Goal: Task Accomplishment & Management: Manage account settings

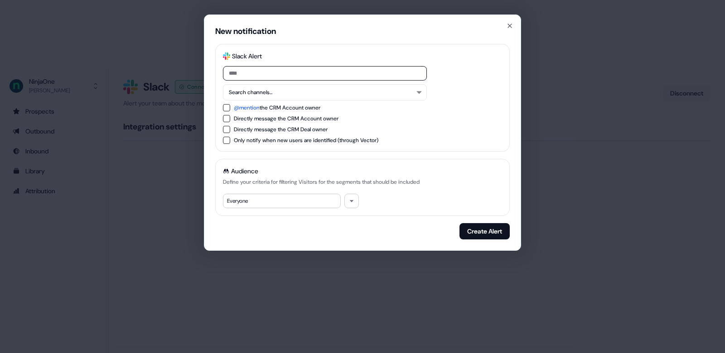
click at [554, 211] on div "New notification Slack Logo SVG Slack Alert Search channels... @mention the CRM…" at bounding box center [362, 176] width 725 height 353
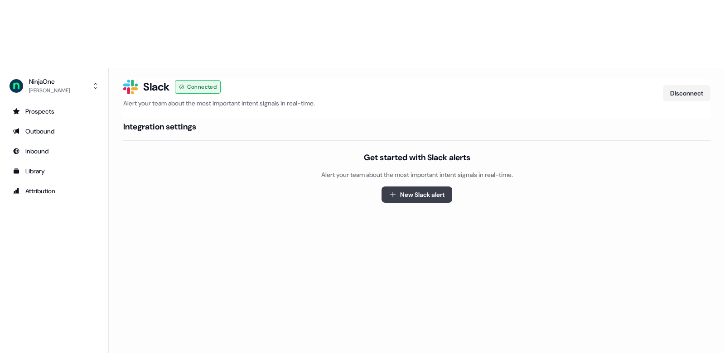
click at [409, 187] on button "New Slack alert" at bounding box center [416, 195] width 71 height 16
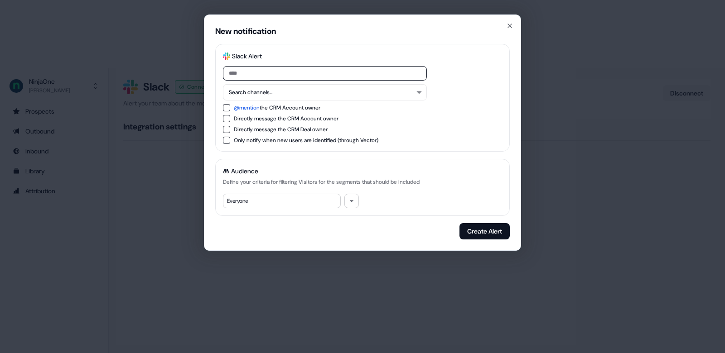
click at [352, 70] on input at bounding box center [325, 73] width 204 height 14
click at [226, 108] on button "@mention the CRM Account owner" at bounding box center [226, 107] width 7 height 7
click at [259, 72] on input at bounding box center [325, 73] width 204 height 14
type input "*"
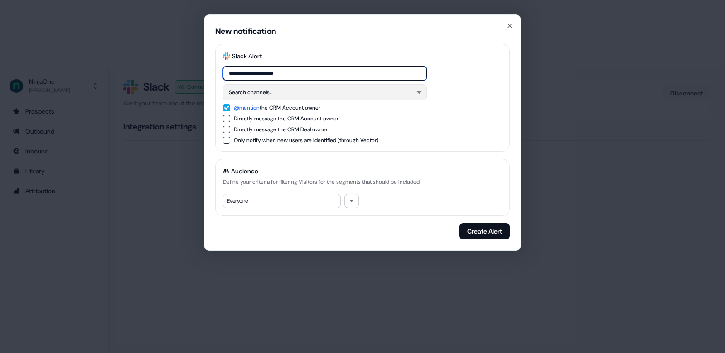
type input "**********"
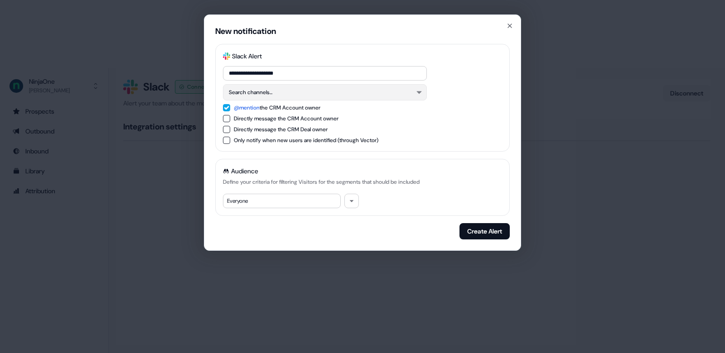
click at [298, 96] on button "Search channels..." at bounding box center [325, 92] width 204 height 16
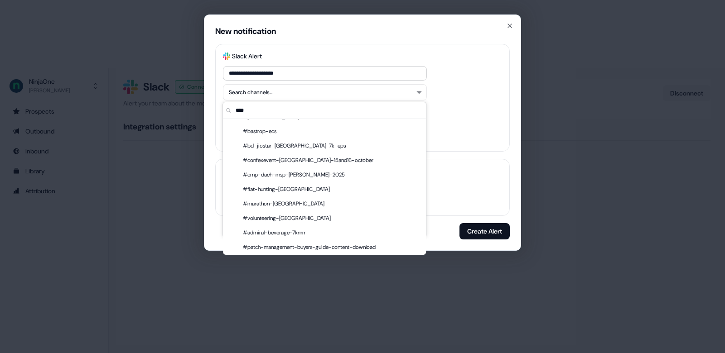
scroll to position [44, 0]
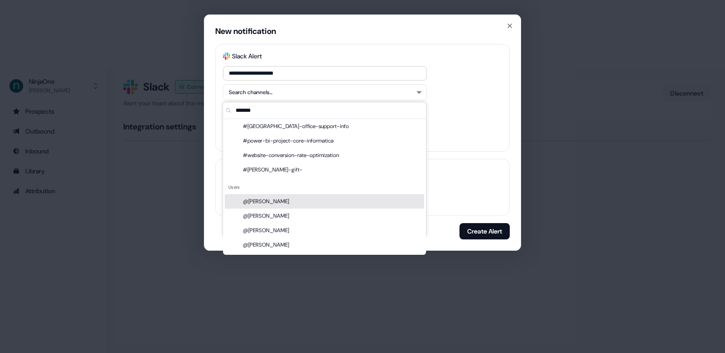
type input "*******"
click at [286, 203] on div "@[PERSON_NAME]" at bounding box center [324, 201] width 199 height 14
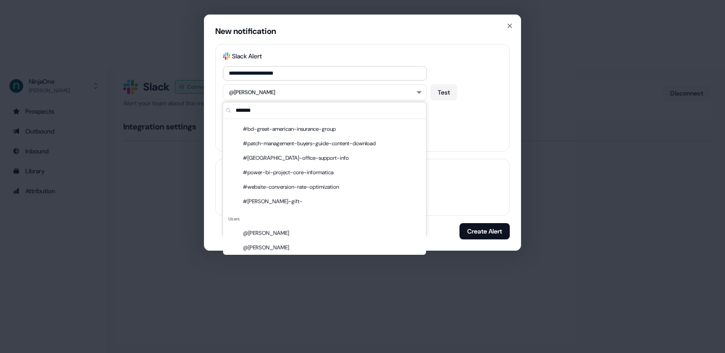
scroll to position [76, 0]
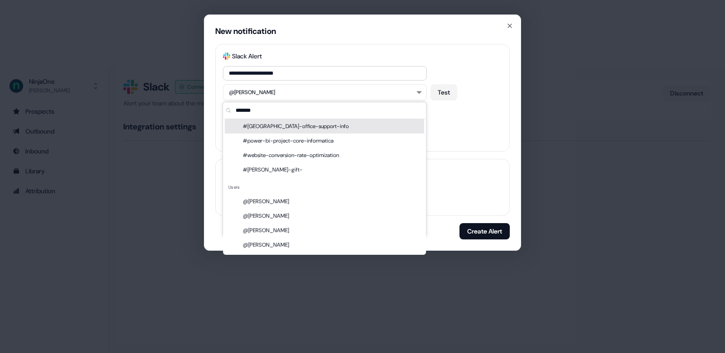
click at [464, 116] on div "Directly message the CRM Account owner" at bounding box center [362, 118] width 279 height 7
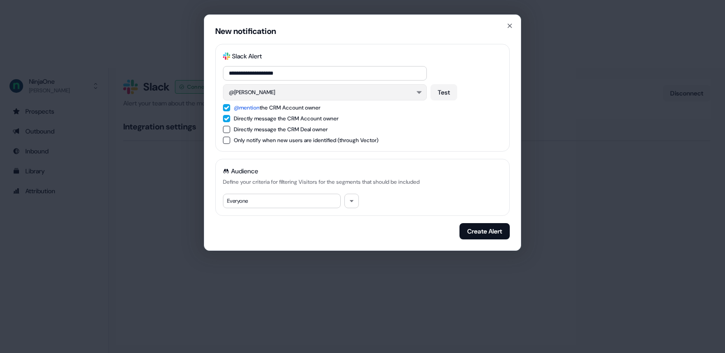
click at [308, 91] on button "@[PERSON_NAME]" at bounding box center [325, 92] width 204 height 16
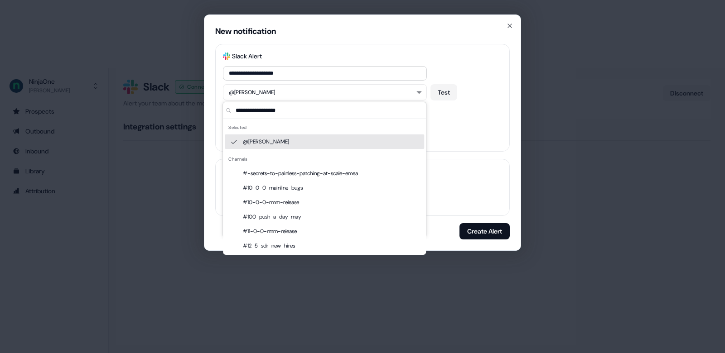
click at [256, 148] on div "@[PERSON_NAME]" at bounding box center [324, 141] width 199 height 14
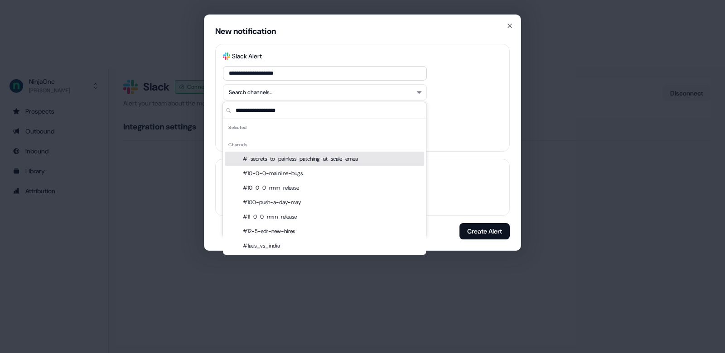
scroll to position [20953, 0]
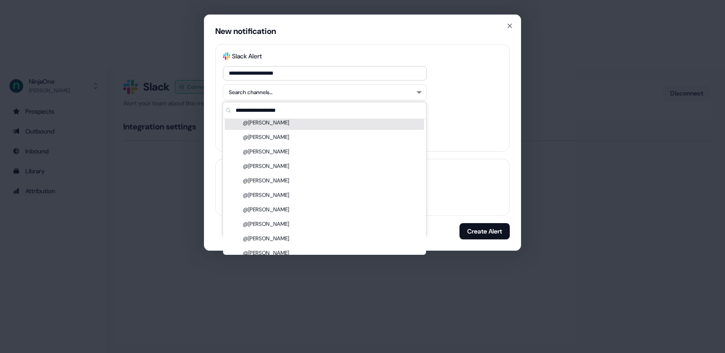
click at [277, 113] on input "text" at bounding box center [330, 110] width 192 height 16
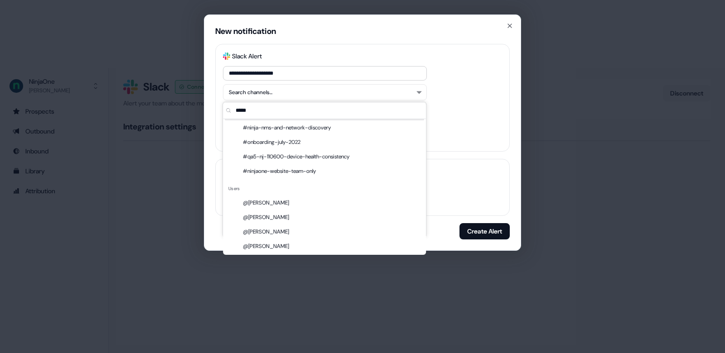
scroll to position [0, 0]
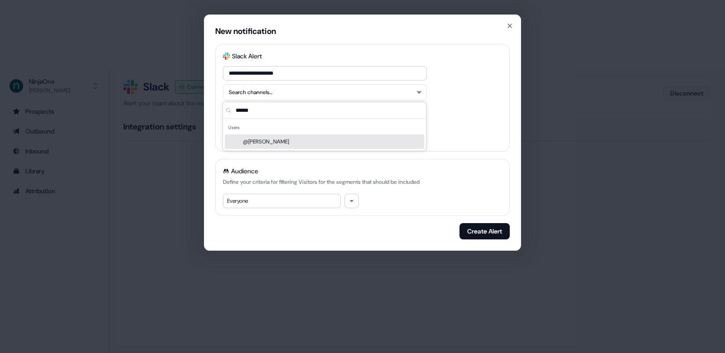
type input "******"
click at [260, 139] on div "@[PERSON_NAME]" at bounding box center [324, 141] width 199 height 14
click at [455, 122] on div "**********" at bounding box center [362, 98] width 294 height 108
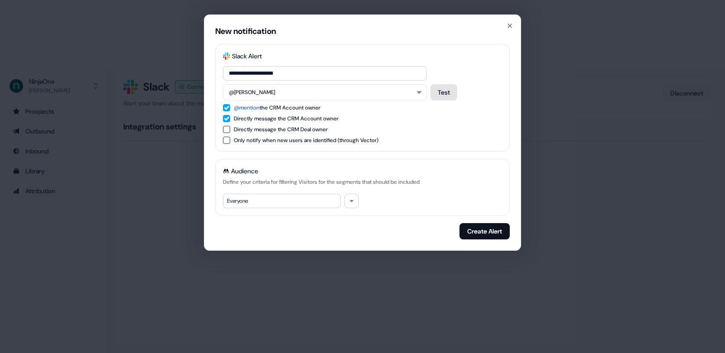
click at [443, 89] on button "Test" at bounding box center [443, 92] width 27 height 16
click at [331, 93] on button "@[PERSON_NAME]" at bounding box center [325, 92] width 204 height 16
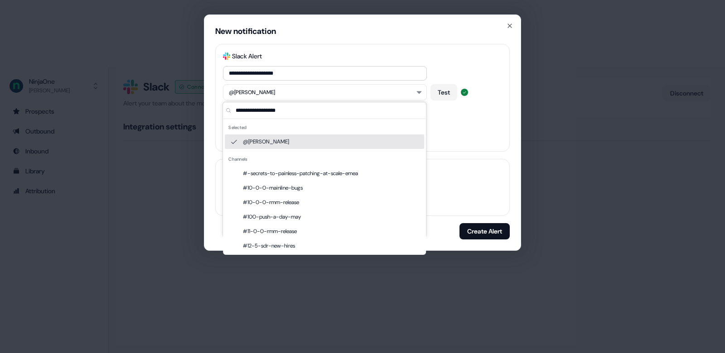
click at [297, 139] on div "@[PERSON_NAME]" at bounding box center [324, 141] width 199 height 14
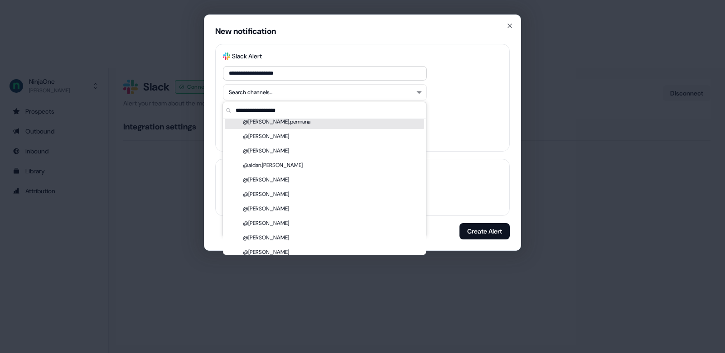
click at [289, 110] on input "text" at bounding box center [330, 110] width 192 height 16
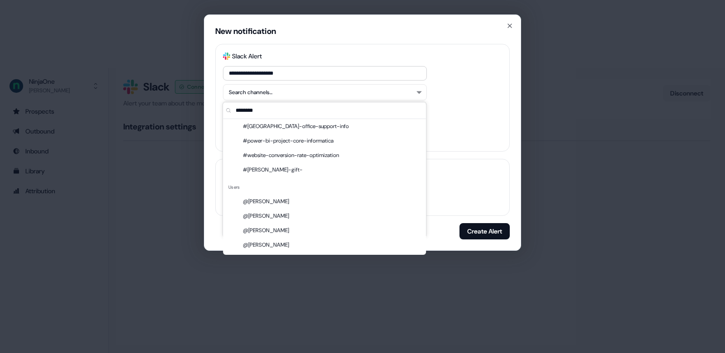
scroll to position [0, 0]
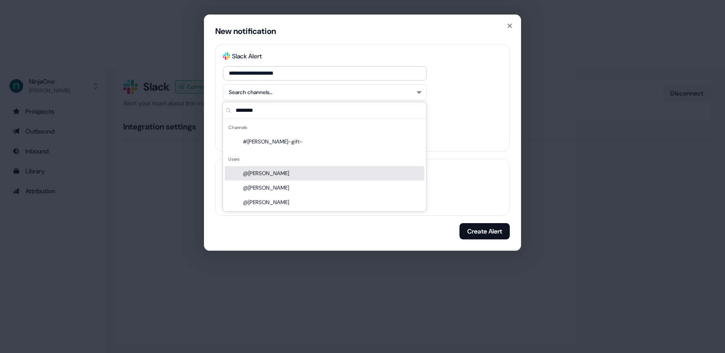
type input "********"
click at [290, 174] on div "@[PERSON_NAME]" at bounding box center [324, 173] width 199 height 14
click at [499, 127] on div "Directly message the CRM Deal owner" at bounding box center [362, 129] width 279 height 7
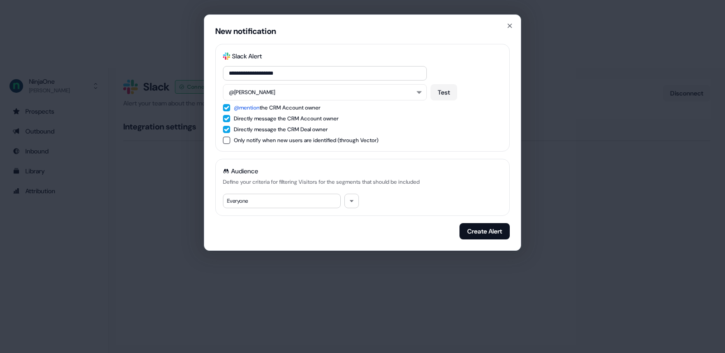
click at [251, 130] on div "Directly message the CRM Deal owner" at bounding box center [281, 129] width 94 height 9
click at [265, 197] on div "Everyone" at bounding box center [282, 201] width 118 height 14
click at [351, 197] on button "button" at bounding box center [351, 201] width 14 height 14
click at [381, 198] on div "Audience Define your criteria for filtering Visitors for the segments that shou…" at bounding box center [362, 187] width 294 height 57
click at [355, 198] on button "button" at bounding box center [351, 201] width 14 height 14
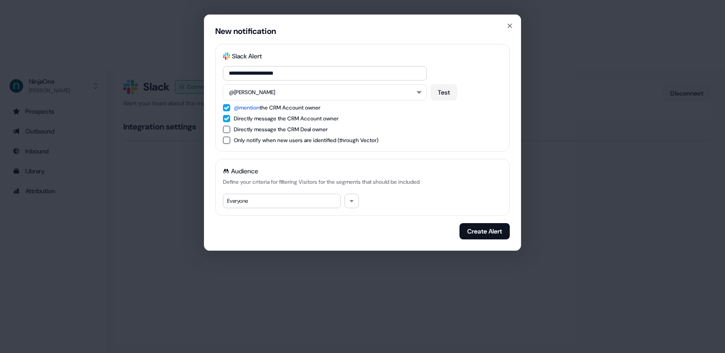
click at [399, 194] on div "Audience Define your criteria for filtering Visitors for the segments that shou…" at bounding box center [362, 187] width 294 height 57
drag, startPoint x: 478, startPoint y: 236, endPoint x: 477, endPoint y: 174, distance: 61.6
click at [477, 174] on div "**********" at bounding box center [362, 142] width 294 height 196
click at [497, 227] on button "Create Alert" at bounding box center [484, 231] width 50 height 16
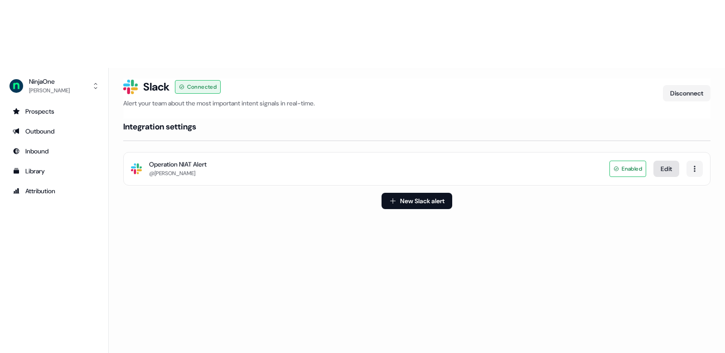
click at [672, 161] on button "Edit" at bounding box center [666, 169] width 26 height 16
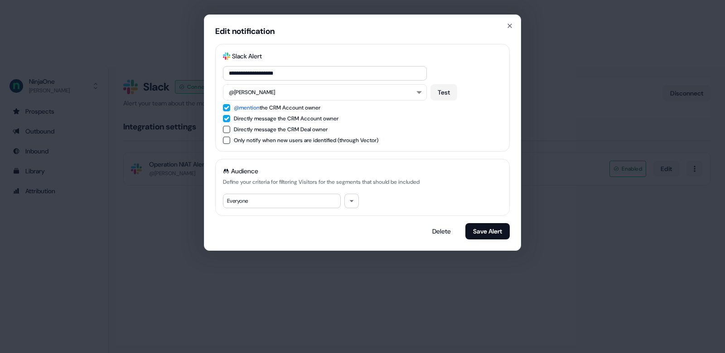
click at [323, 197] on div "Everyone" at bounding box center [282, 201] width 118 height 14
click at [351, 201] on icon "button" at bounding box center [352, 201] width 4 height 2
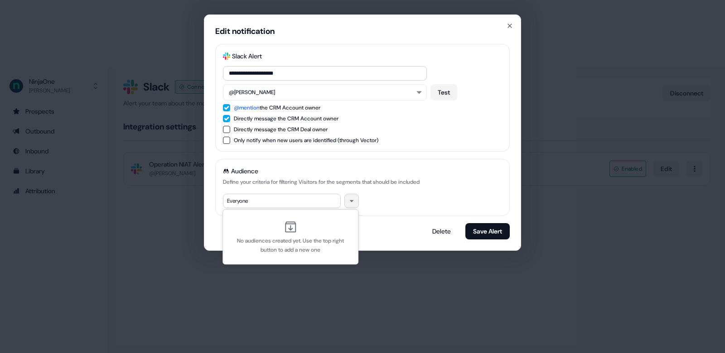
click at [296, 228] on icon at bounding box center [290, 227] width 14 height 14
click at [353, 201] on icon "button" at bounding box center [351, 200] width 5 height 5
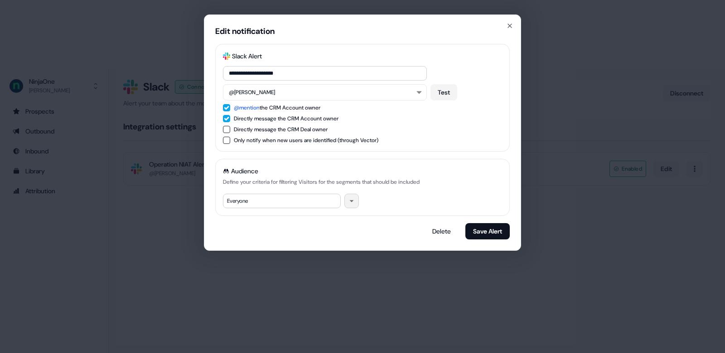
click at [353, 200] on icon "button" at bounding box center [351, 200] width 5 height 5
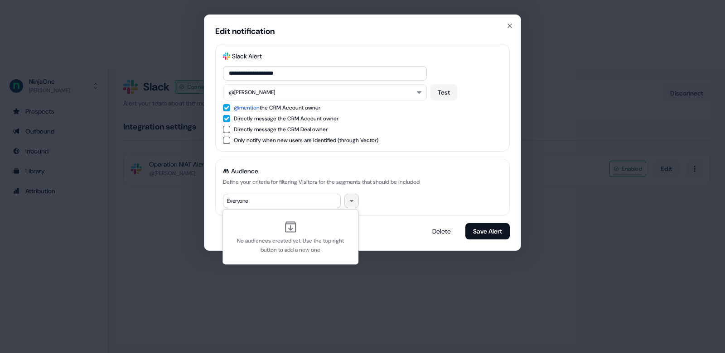
click at [348, 226] on div "No audiences created yet. Use the top right button to add a new one" at bounding box center [291, 237] width 130 height 49
click at [408, 226] on div "Delete Save Alert" at bounding box center [362, 231] width 294 height 16
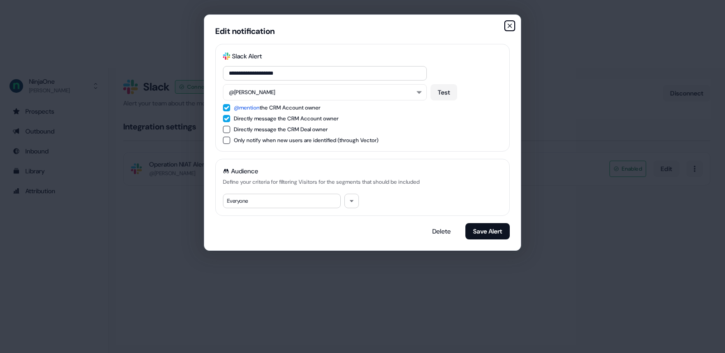
click at [508, 25] on icon "button" at bounding box center [509, 25] width 7 height 7
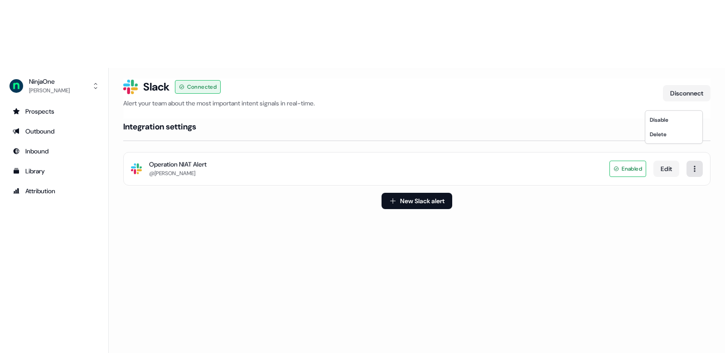
click at [695, 105] on html "For the best experience switch devices to a bigger screen. Go to [DOMAIN_NAME] …" at bounding box center [362, 210] width 725 height 421
click at [510, 163] on html "For the best experience switch devices to a bigger screen. Go to [DOMAIN_NAME] …" at bounding box center [362, 210] width 725 height 421
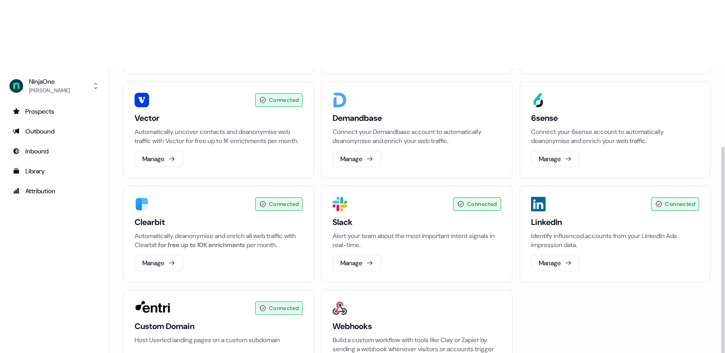
scroll to position [136, 0]
click at [46, 107] on div "Prospects" at bounding box center [54, 111] width 83 height 9
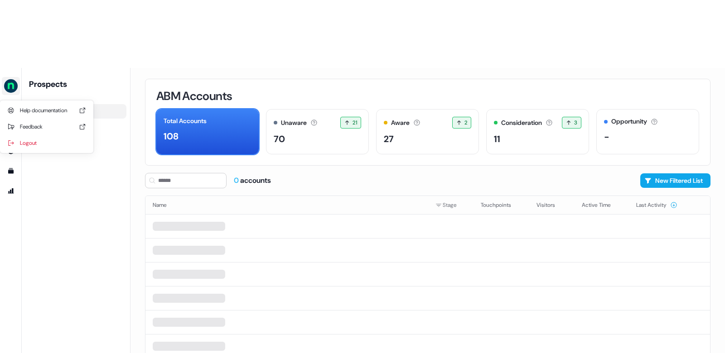
click at [13, 79] on img "side nav menu" at bounding box center [11, 86] width 14 height 14
click at [15, 158] on div "Help documentation Feedback Logout" at bounding box center [11, 244] width 22 height 353
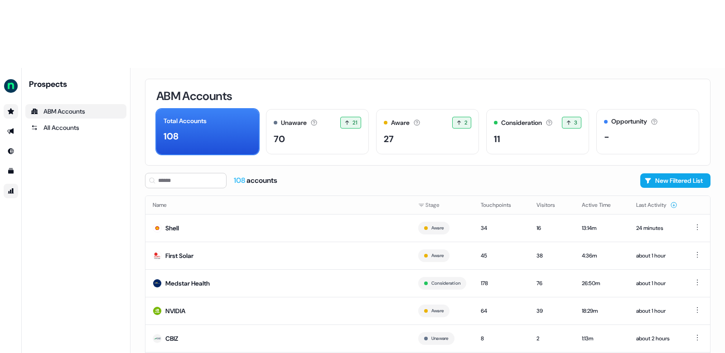
click at [14, 184] on link "Go to attribution" at bounding box center [11, 191] width 14 height 14
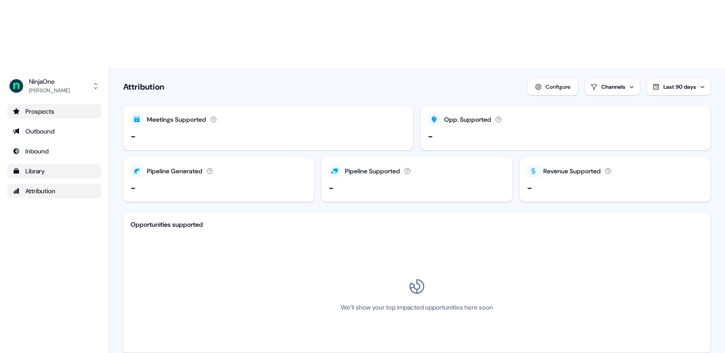
click at [69, 164] on link "Library" at bounding box center [54, 171] width 94 height 14
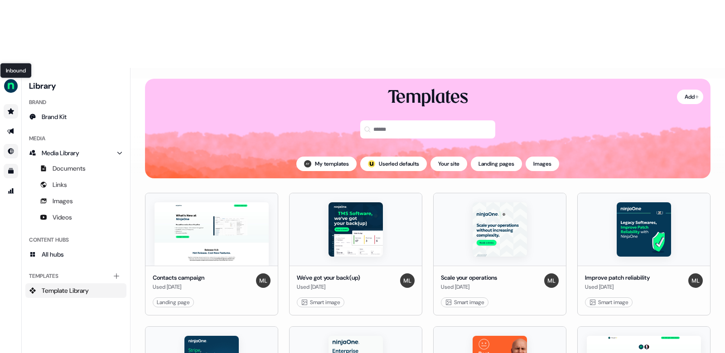
click at [10, 148] on icon "Go to Inbound" at bounding box center [10, 151] width 7 height 7
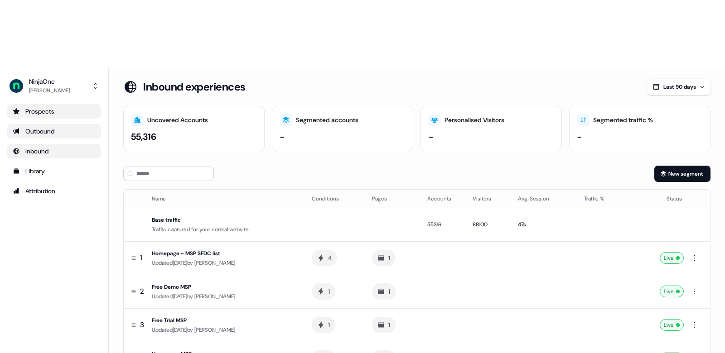
click at [24, 127] on div "Outbound" at bounding box center [54, 131] width 83 height 9
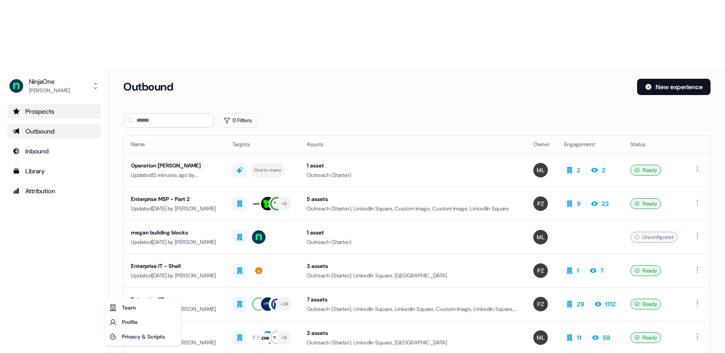
click at [46, 338] on html "For the best experience switch devices to a bigger screen. Go to [DOMAIN_NAME] …" at bounding box center [362, 210] width 725 height 421
click at [91, 269] on html "For the best experience switch devices to a bigger screen. Go to [DOMAIN_NAME] …" at bounding box center [362, 210] width 725 height 421
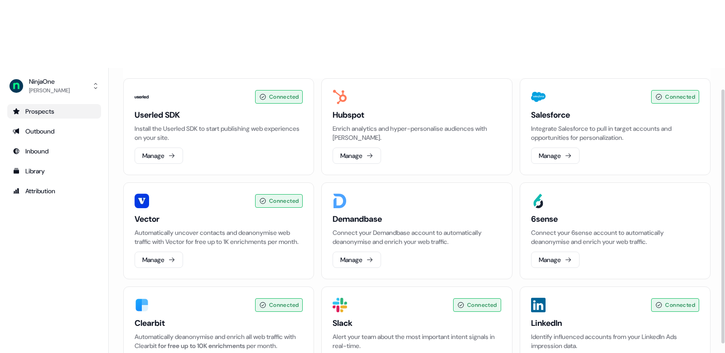
scroll to position [29, 0]
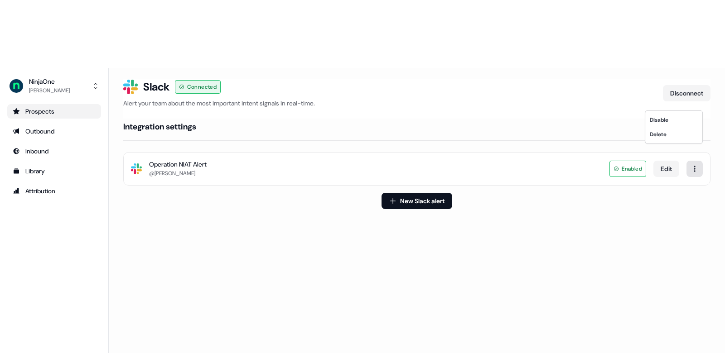
click at [691, 103] on html "For the best experience switch devices to a bigger screen. Go to [DOMAIN_NAME] …" at bounding box center [362, 210] width 725 height 421
click at [667, 100] on html "For the best experience switch devices to a bigger screen. Go to [DOMAIN_NAME] …" at bounding box center [362, 210] width 725 height 421
click at [667, 161] on button "Edit" at bounding box center [666, 169] width 26 height 16
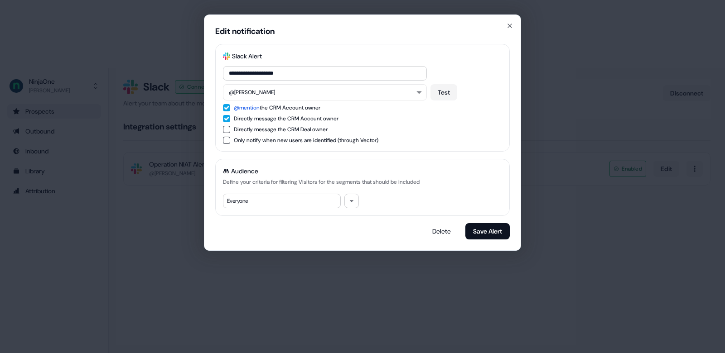
click at [369, 163] on div "Audience Define your criteria for filtering Visitors for the segments that shou…" at bounding box center [362, 187] width 294 height 57
click at [350, 198] on icon "button" at bounding box center [351, 200] width 5 height 5
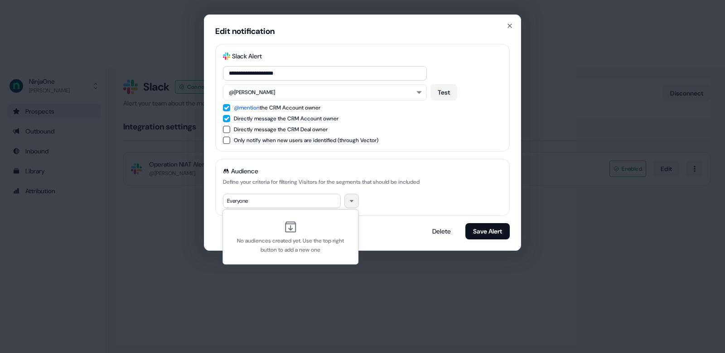
click at [353, 197] on button "button" at bounding box center [351, 201] width 14 height 14
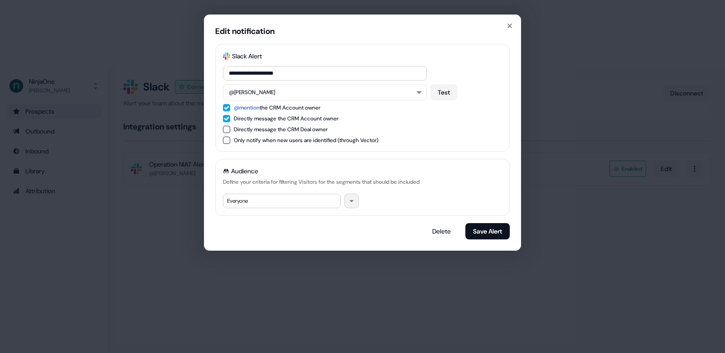
click at [353, 197] on button "button" at bounding box center [351, 201] width 14 height 14
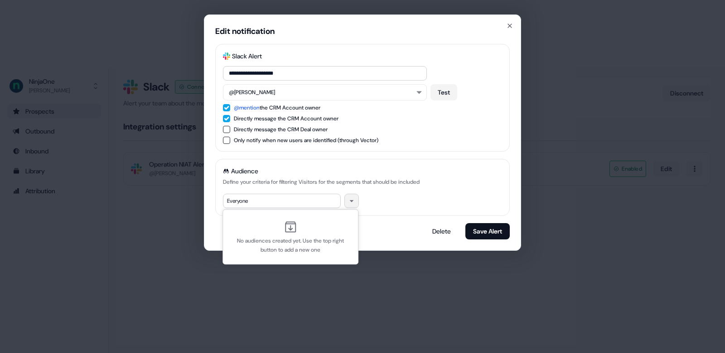
click at [353, 197] on button "button" at bounding box center [351, 201] width 14 height 14
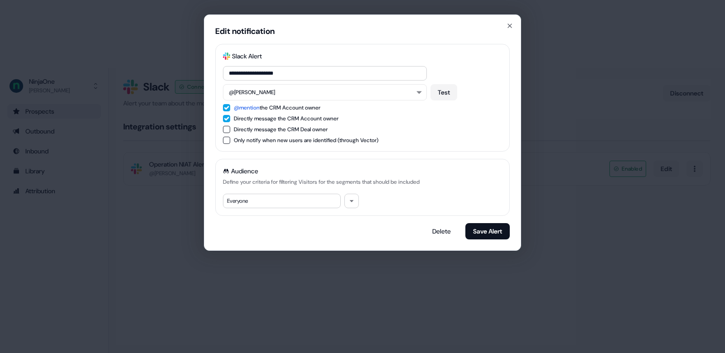
click at [283, 199] on div "Everyone" at bounding box center [282, 201] width 118 height 14
click at [279, 200] on div "Everyone" at bounding box center [282, 201] width 118 height 14
click at [349, 199] on icon "button" at bounding box center [351, 200] width 5 height 5
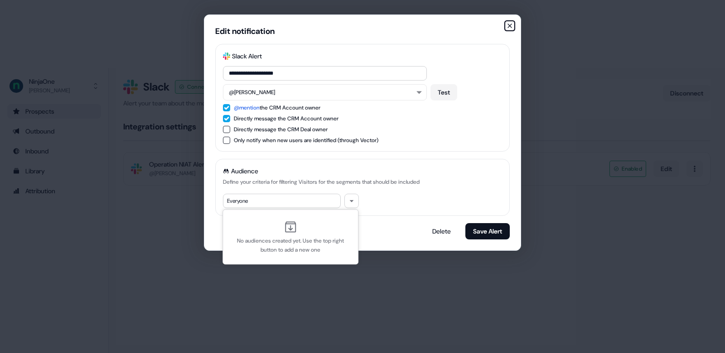
click at [509, 27] on icon "button" at bounding box center [509, 25] width 7 height 7
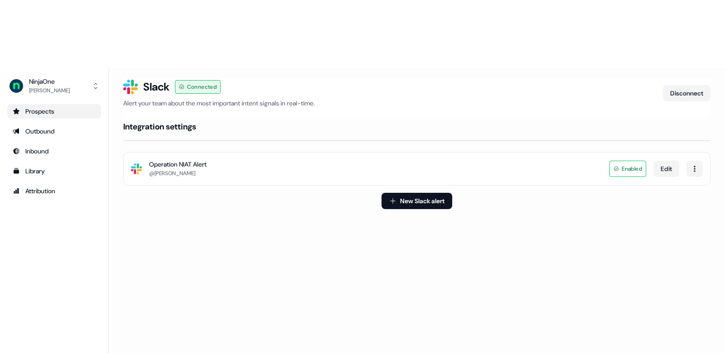
click at [614, 161] on span "Enabled" at bounding box center [627, 169] width 37 height 16
click at [622, 164] on span "Enabled" at bounding box center [631, 168] width 20 height 9
click at [692, 104] on html "For the best experience switch devices to a bigger screen. Go to [DOMAIN_NAME] …" at bounding box center [362, 210] width 725 height 421
click at [669, 102] on html "For the best experience switch devices to a bigger screen. Go to [DOMAIN_NAME] …" at bounding box center [362, 210] width 725 height 421
click at [696, 103] on html "For the best experience switch devices to a bigger screen. Go to [DOMAIN_NAME] …" at bounding box center [362, 210] width 725 height 421
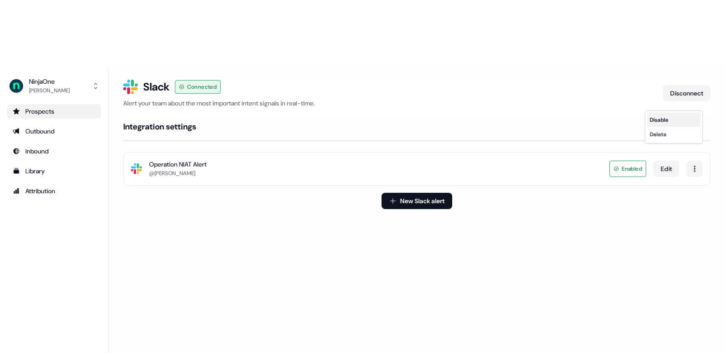
click at [667, 118] on div "Disable" at bounding box center [673, 120] width 53 height 14
click at [469, 152] on div "Slack Logo SVG Operation NIAT Alert @[PERSON_NAME] Disabled Edit" at bounding box center [416, 169] width 587 height 34
click at [669, 161] on button "Edit" at bounding box center [666, 169] width 26 height 16
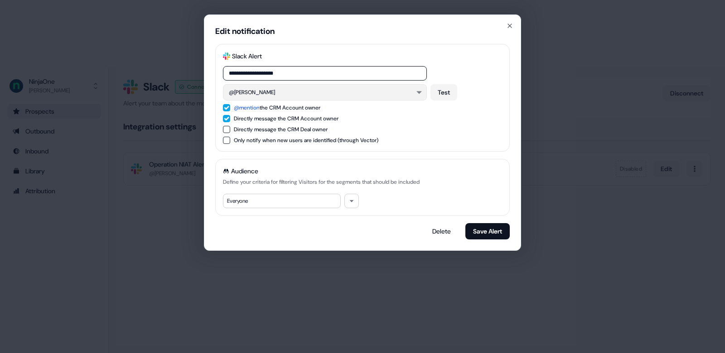
click at [283, 91] on button "@[PERSON_NAME]" at bounding box center [325, 92] width 204 height 16
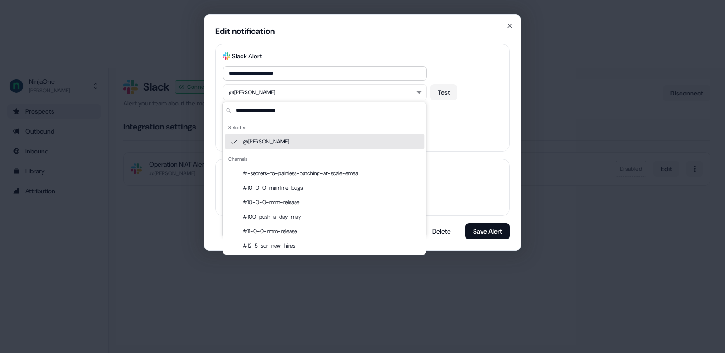
click at [261, 147] on div "@[PERSON_NAME]" at bounding box center [324, 141] width 199 height 14
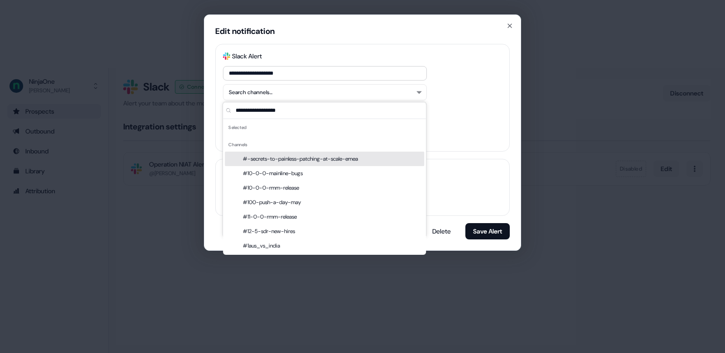
scroll to position [20953, 0]
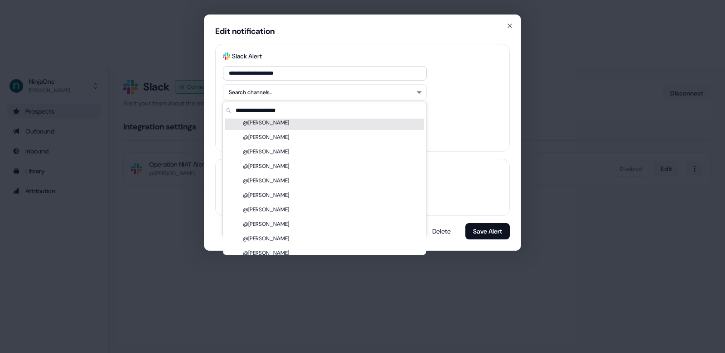
click at [266, 110] on input "text" at bounding box center [330, 110] width 192 height 16
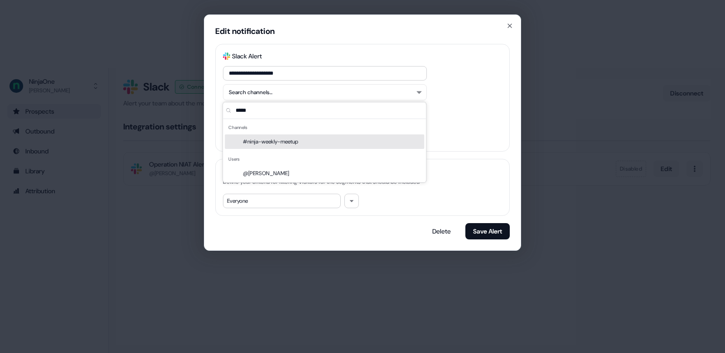
scroll to position [0, 0]
type input "********"
click at [244, 144] on div "@[PERSON_NAME]" at bounding box center [324, 141] width 199 height 14
click at [475, 144] on div "**********" at bounding box center [362, 98] width 294 height 108
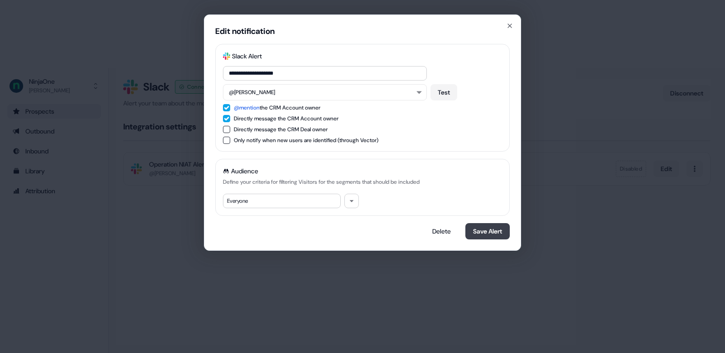
click at [497, 234] on button "Save Alert" at bounding box center [487, 231] width 44 height 16
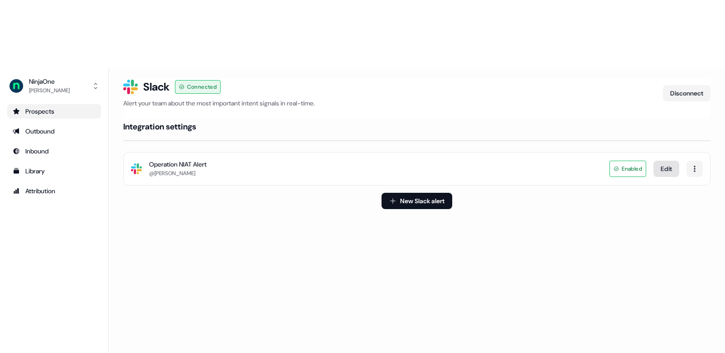
click at [665, 161] on button "Edit" at bounding box center [666, 169] width 26 height 16
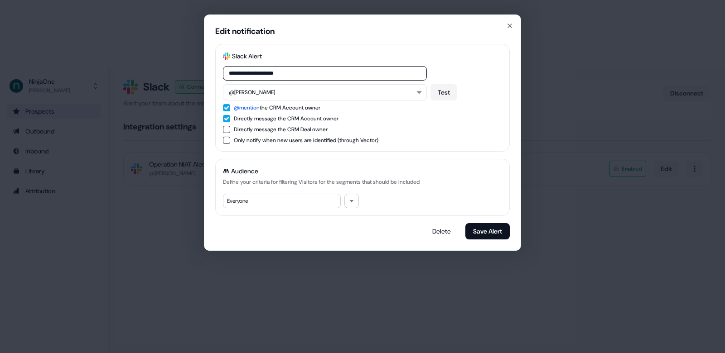
click at [228, 118] on button "Directly message the CRM Account owner" at bounding box center [226, 118] width 7 height 7
click at [224, 106] on button "@mention the CRM Account owner" at bounding box center [226, 107] width 7 height 7
click at [226, 106] on button "@mention the CRM Account owner" at bounding box center [226, 107] width 7 height 7
click at [226, 118] on button "Directly message the CRM Account owner" at bounding box center [226, 118] width 7 height 7
click at [326, 94] on button "@[PERSON_NAME]" at bounding box center [325, 92] width 204 height 16
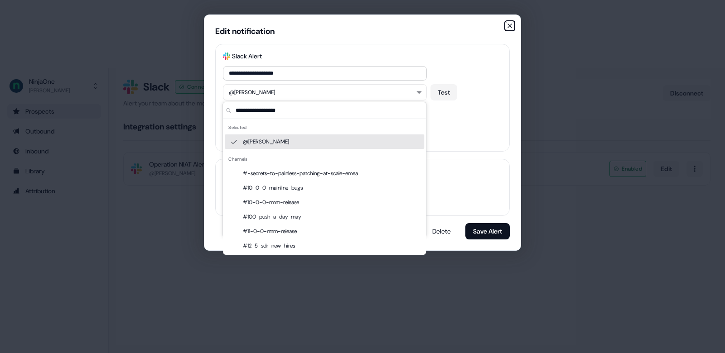
click at [510, 22] on icon "button" at bounding box center [509, 25] width 7 height 7
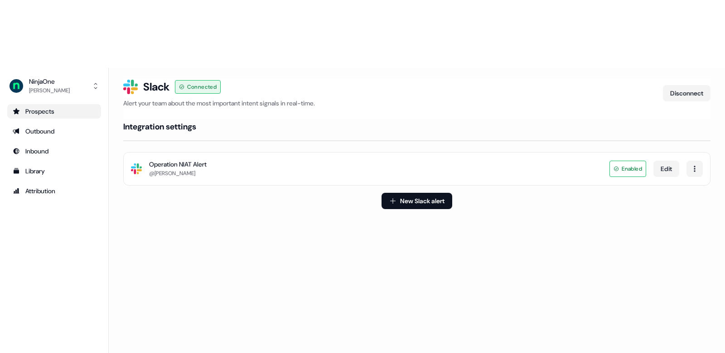
drag, startPoint x: 672, startPoint y: 102, endPoint x: 705, endPoint y: 116, distance: 35.7
click at [705, 152] on div "Slack Logo SVG Operation NIAT Alert @[PERSON_NAME] Enabled Edit" at bounding box center [416, 169] width 587 height 34
click at [694, 97] on html "For the best experience switch devices to a bigger screen. Go to [DOMAIN_NAME] …" at bounding box center [362, 210] width 725 height 421
click at [655, 125] on div "Disable" at bounding box center [673, 120] width 53 height 14
